Goal: Task Accomplishment & Management: Manage account settings

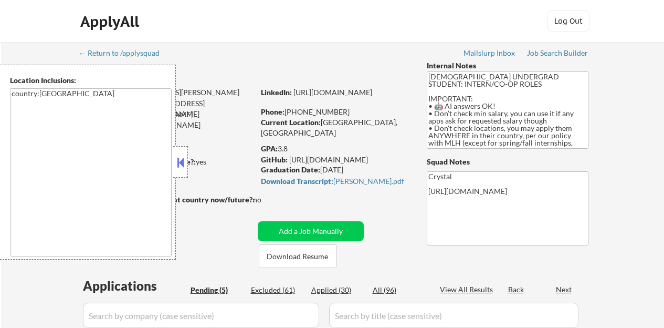
select select ""pending""
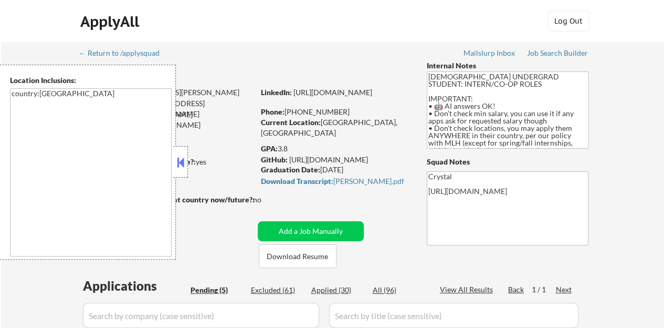
click at [179, 162] on button at bounding box center [181, 162] width 12 height 16
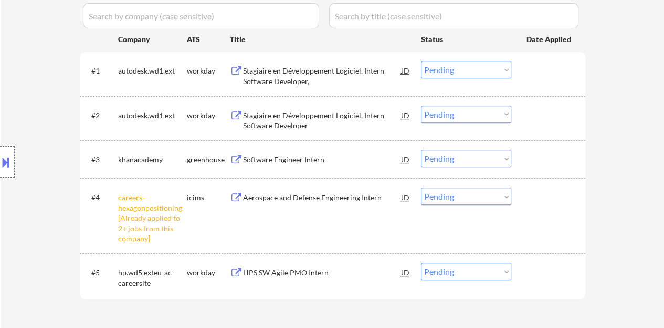
scroll to position [315, 0]
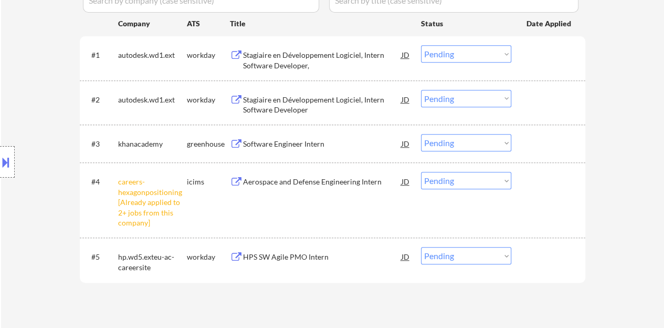
click at [477, 182] on select "Choose an option... Pending Applied Excluded (Questions) Excluded (Expired) Exc…" at bounding box center [466, 180] width 90 height 17
click at [421, 172] on select "Choose an option... Pending Applied Excluded (Questions) Excluded (Expired) Exc…" at bounding box center [466, 180] width 90 height 17
select select ""pending""
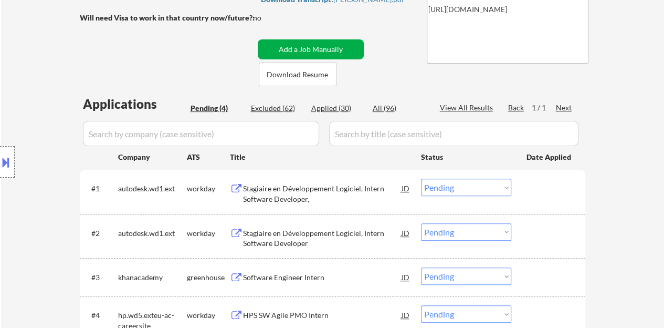
scroll to position [263, 0]
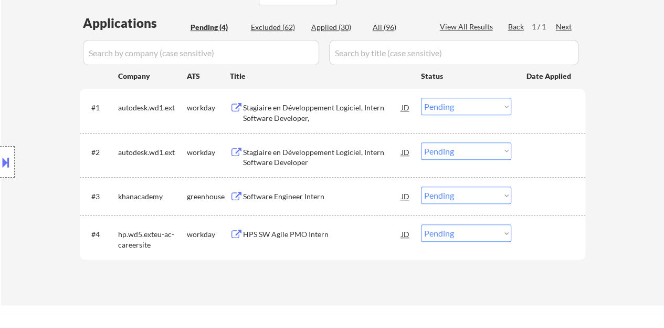
click at [258, 198] on div "Software Engineer Intern" at bounding box center [322, 196] width 159 height 11
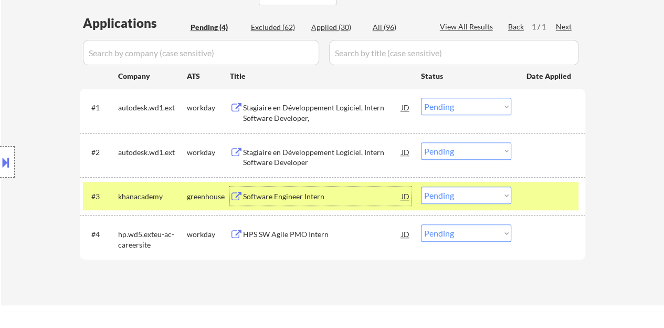
click at [490, 197] on select "Choose an option... Pending Applied Excluded (Questions) Excluded (Expired) Exc…" at bounding box center [466, 194] width 90 height 17
click at [421, 186] on select "Choose an option... Pending Applied Excluded (Questions) Excluded (Expired) Exc…" at bounding box center [466, 194] width 90 height 17
select select ""pending""
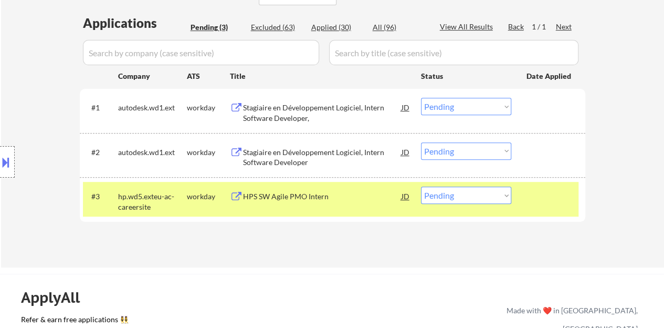
click at [284, 202] on div "HPS SW Agile PMO Intern" at bounding box center [322, 195] width 159 height 19
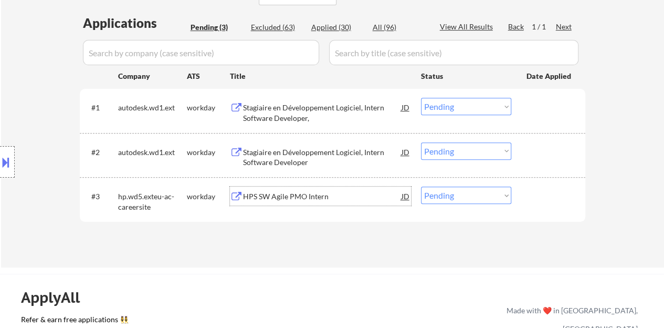
click at [523, 205] on div "#3 hp.wd5.exteu-ac-careersite workday HPS SW Agile PMO Intern JD Choose an opti…" at bounding box center [331, 199] width 496 height 35
